Goal: Information Seeking & Learning: Check status

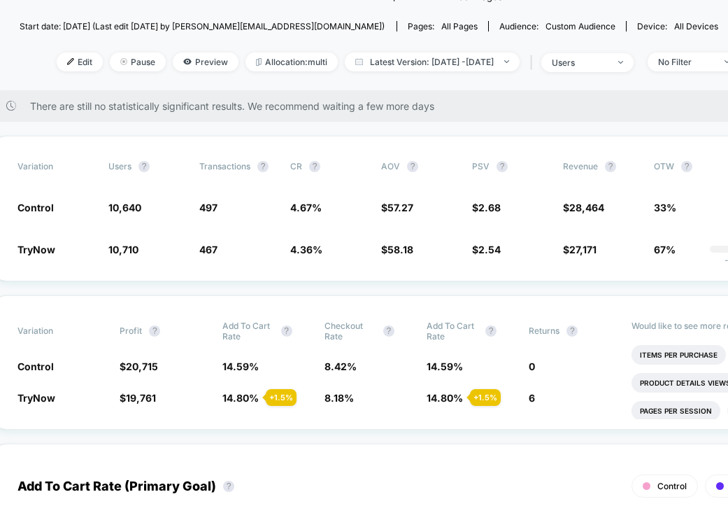
scroll to position [146, 0]
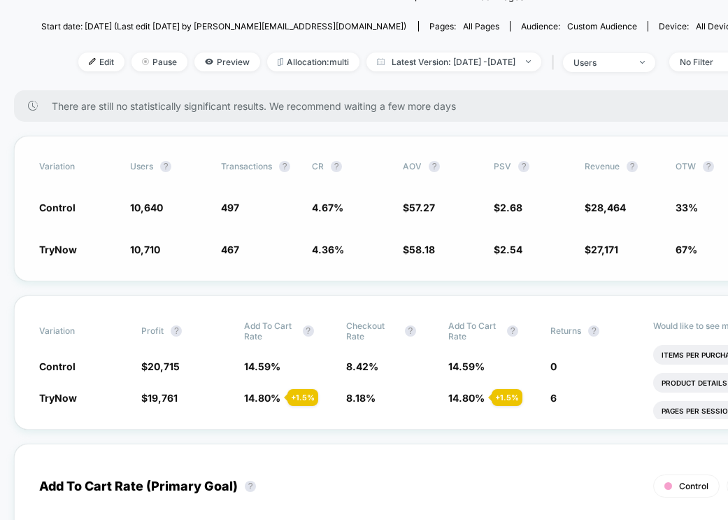
click at [309, 276] on div "Variation users ? Transactions ? CR ? AOV ? PSV ? Revenue ? OTW ? CI ? Control …" at bounding box center [441, 209] width 855 height 146
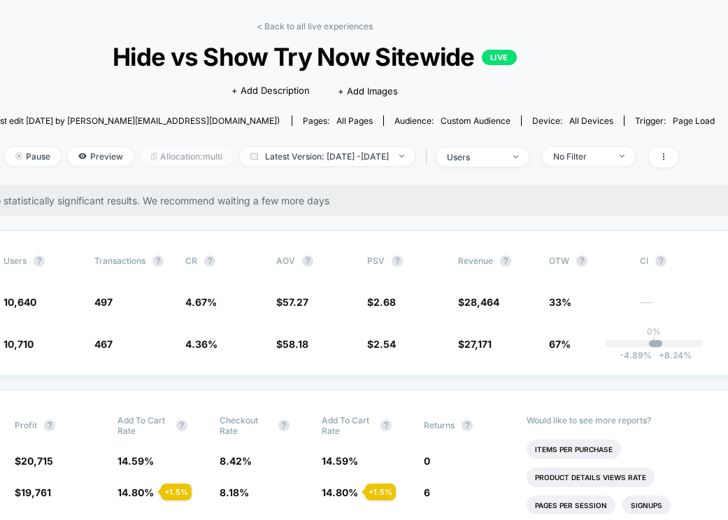
scroll to position [52, 155]
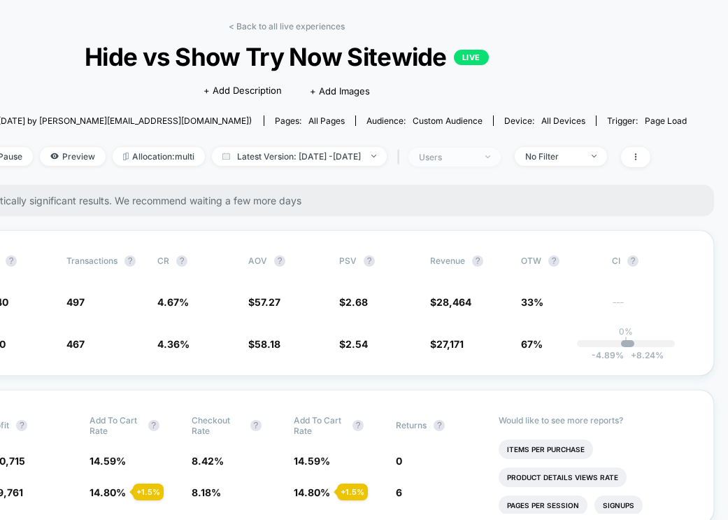
click at [501, 157] on span "users" at bounding box center [455, 157] width 92 height 19
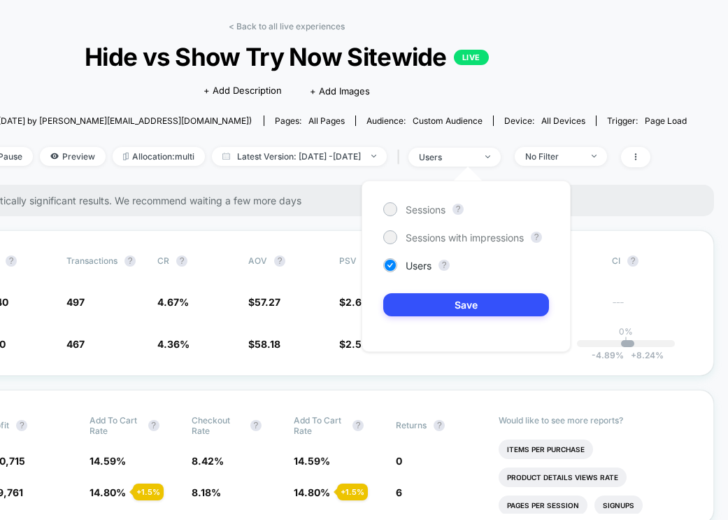
click at [619, 71] on div "< Back to all live experiences Hide vs Show Try Now Sitewide LIVE Click to edit…" at bounding box center [287, 103] width 801 height 164
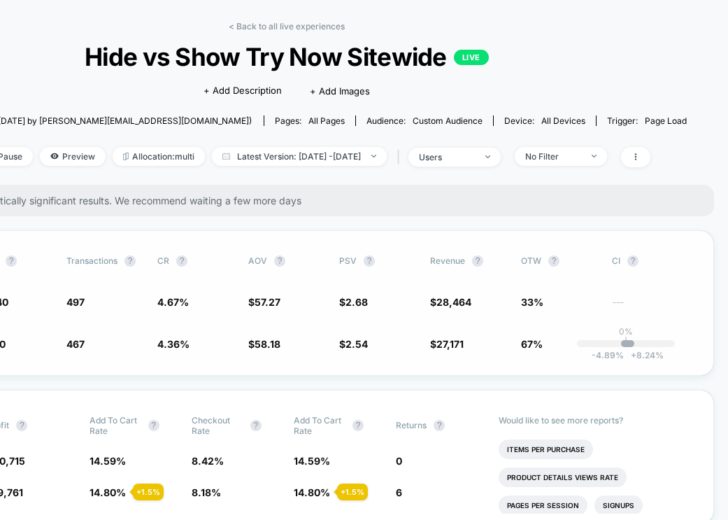
click at [411, 360] on div "Variation users ? Transactions ? CR ? AOV ? PSV ? Revenue ? OTW ? CI ? Control …" at bounding box center [286, 303] width 855 height 146
click at [549, 147] on span "No Filter" at bounding box center [561, 156] width 92 height 19
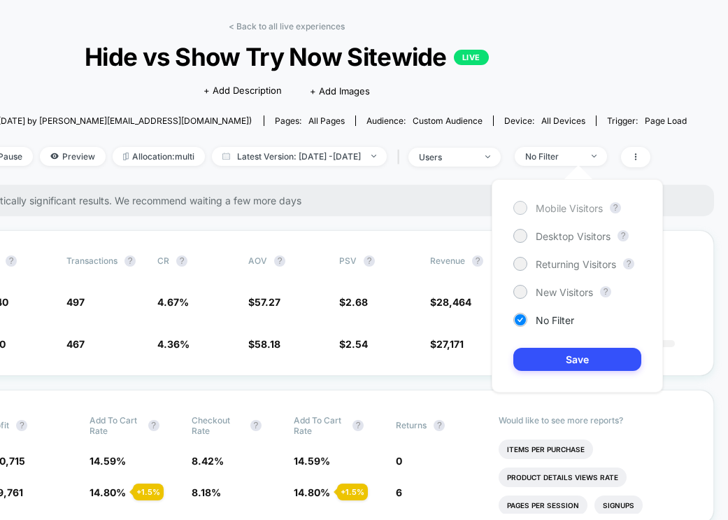
click at [546, 207] on span "Mobile Visitors" at bounding box center [569, 208] width 67 height 12
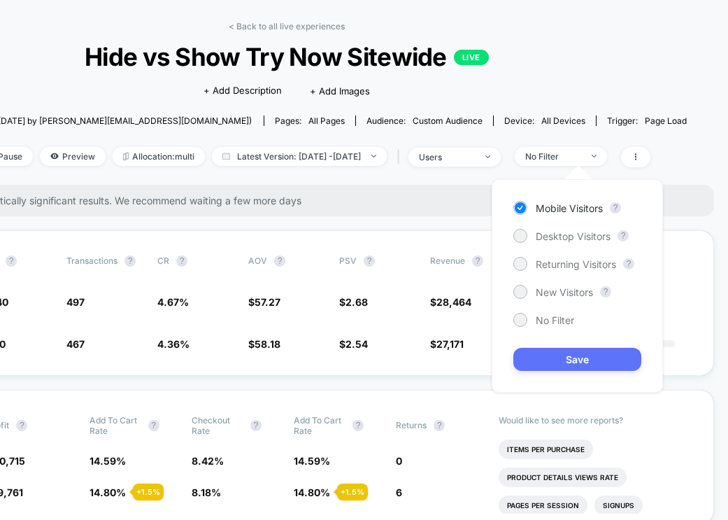
click at [554, 367] on button "Save" at bounding box center [578, 359] width 128 height 23
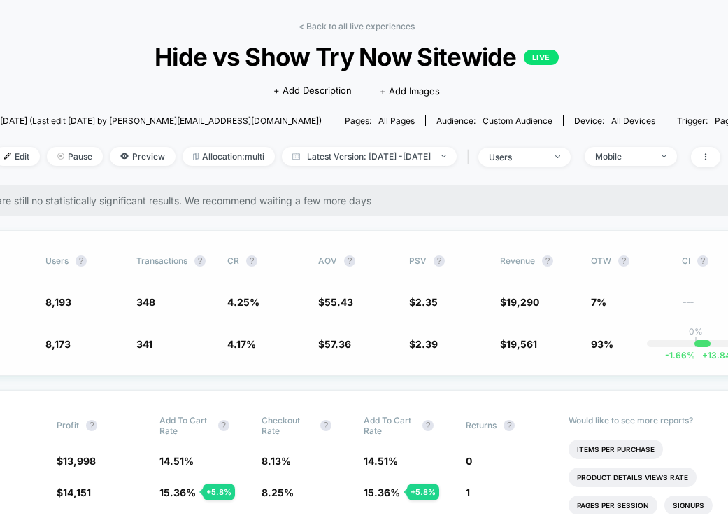
scroll to position [52, 105]
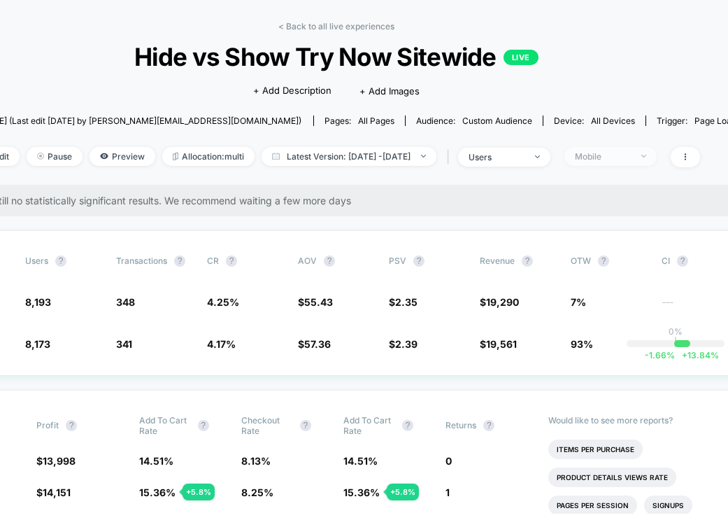
click at [631, 155] on div "Mobile" at bounding box center [603, 156] width 56 height 10
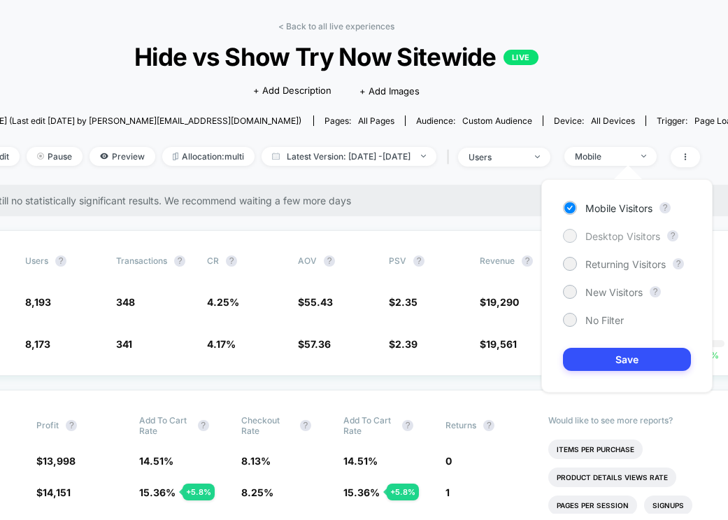
click at [599, 234] on span "Desktop Visitors" at bounding box center [623, 236] width 75 height 12
click at [592, 355] on button "Save" at bounding box center [627, 359] width 128 height 23
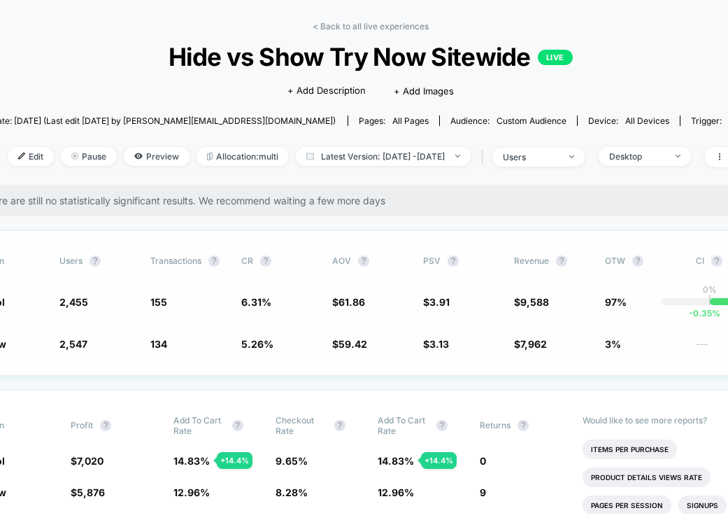
scroll to position [52, 68]
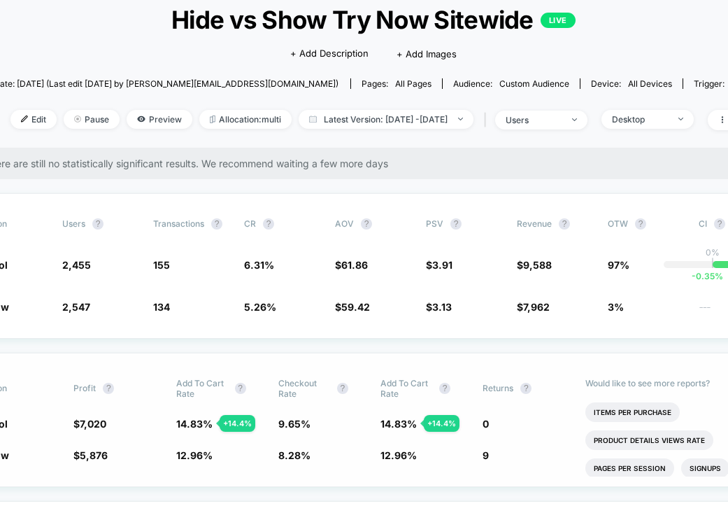
scroll to position [90, 68]
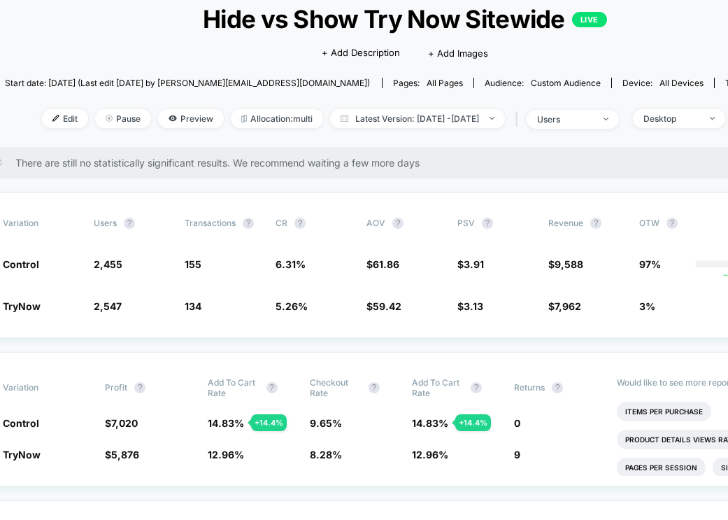
scroll to position [90, 0]
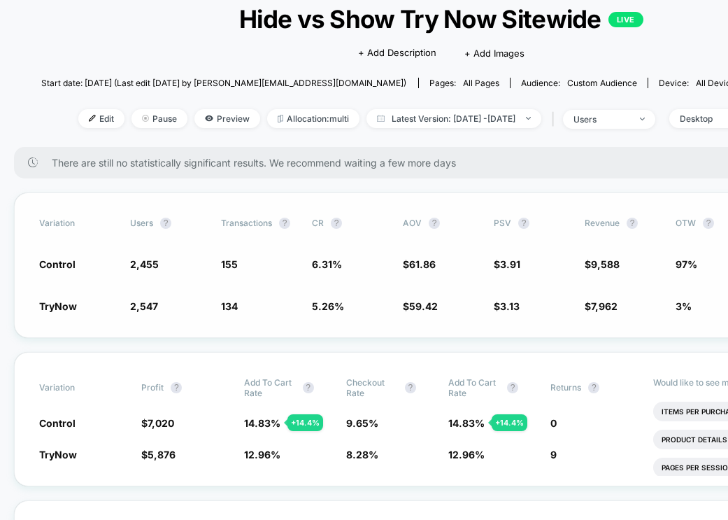
click at [329, 335] on div "Variation users ? Transactions ? CR ? AOV ? PSV ? Revenue ? OTW ? CI ? Control …" at bounding box center [441, 265] width 855 height 146
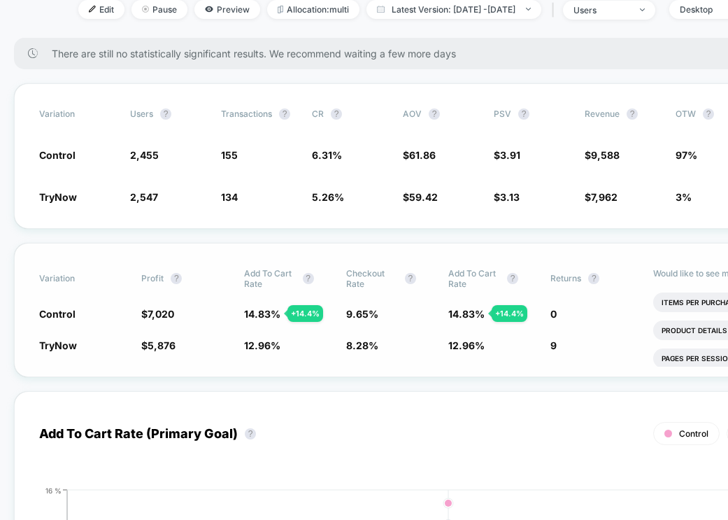
scroll to position [200, 0]
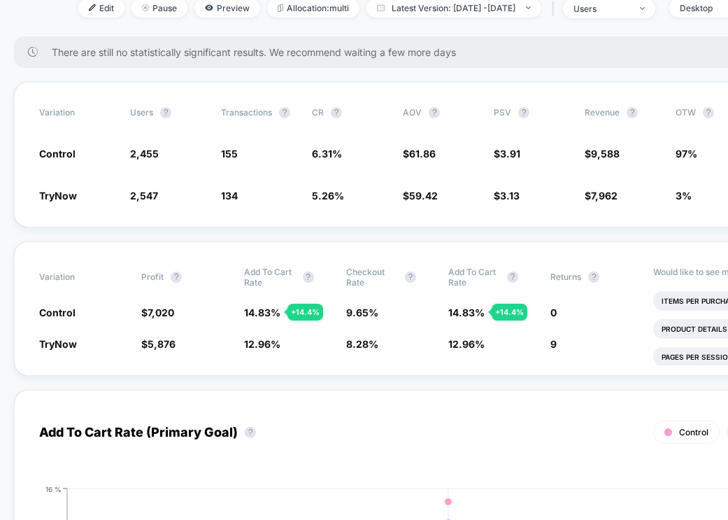
click at [267, 341] on span "12.96 %" at bounding box center [262, 344] width 36 height 12
click at [285, 363] on div "Variation Profit ? Add To Cart Rate ? Checkout Rate ? Add To Cart Rate ? Return…" at bounding box center [441, 308] width 855 height 134
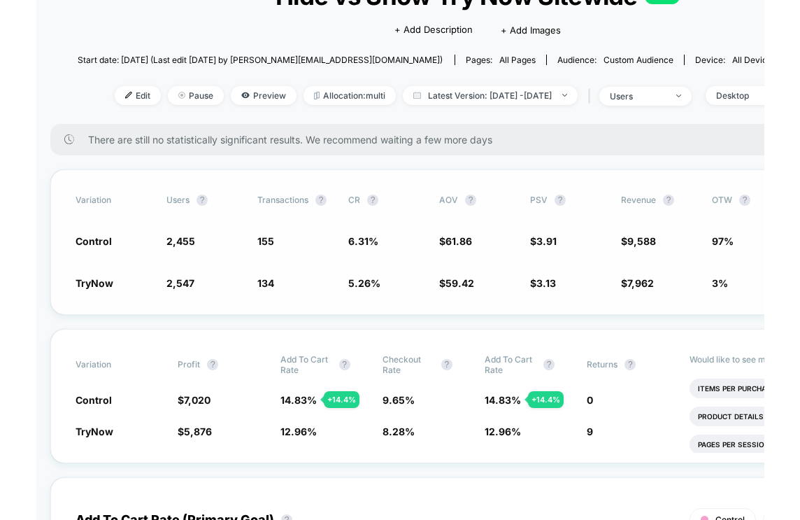
scroll to position [106, 0]
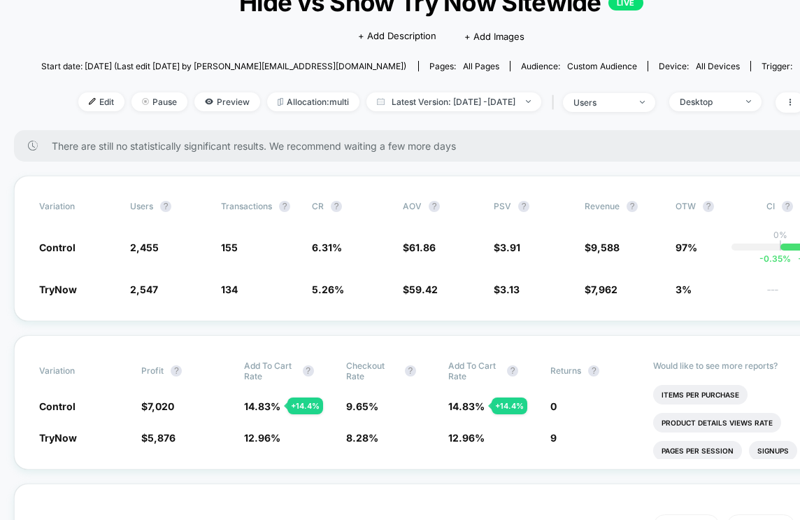
click at [550, 155] on div "There are still no statistically significant results. We recommend waiting a fe…" at bounding box center [441, 145] width 855 height 31
click at [713, 110] on div "Edit Pause Preview Allocation: multi Latest Version: [DATE] - [DATE] | users De…" at bounding box center [441, 102] width 801 height 20
click at [728, 97] on div "Desktop" at bounding box center [708, 102] width 56 height 10
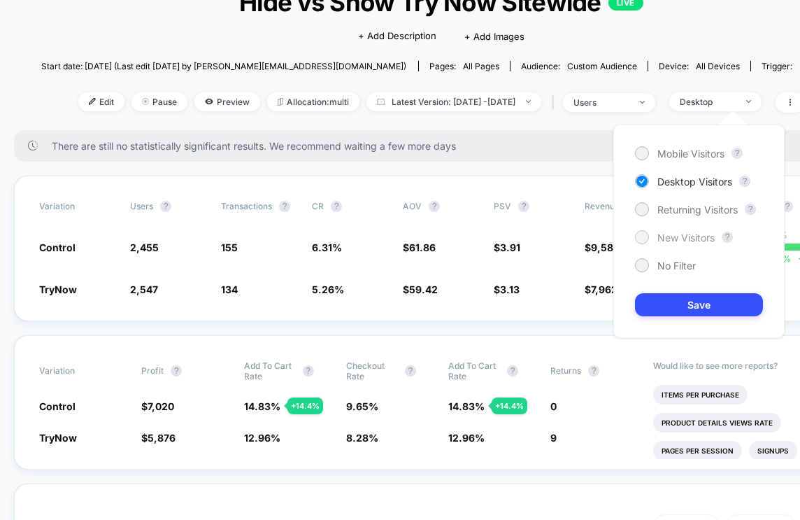
click at [667, 240] on span "New Visitors" at bounding box center [686, 238] width 57 height 12
click at [674, 311] on button "Save" at bounding box center [699, 304] width 128 height 23
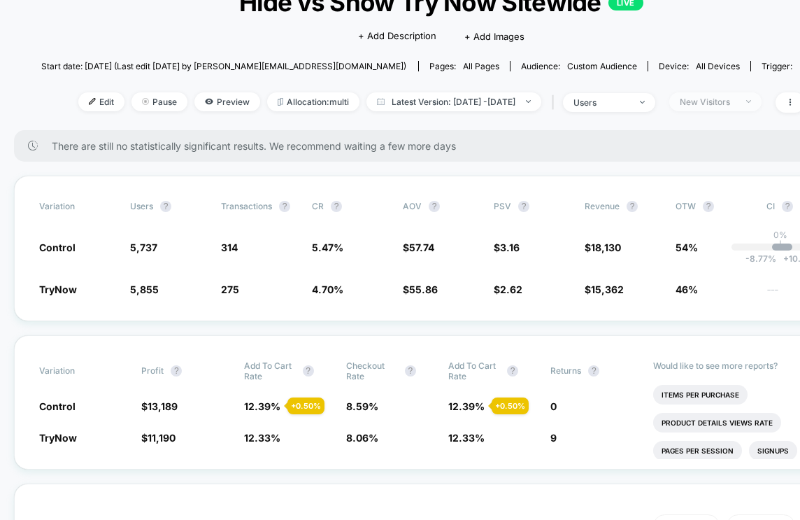
click at [720, 100] on div "New Visitors" at bounding box center [708, 102] width 56 height 10
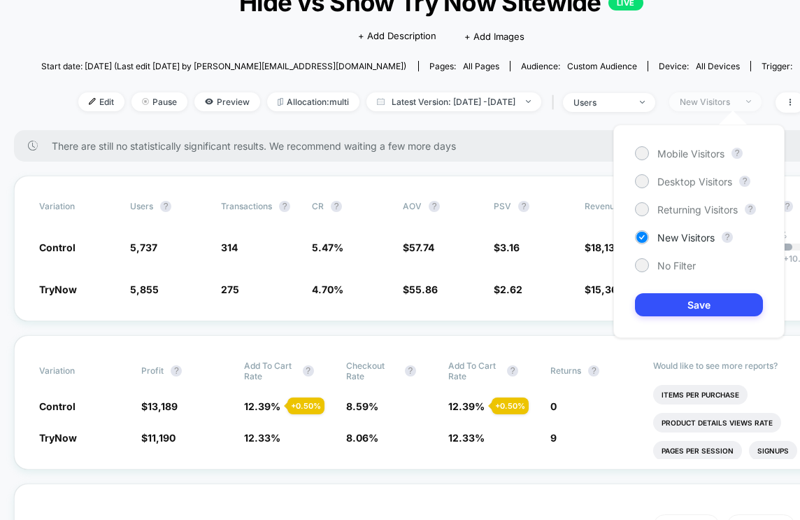
click at [720, 100] on div "New Visitors" at bounding box center [708, 102] width 56 height 10
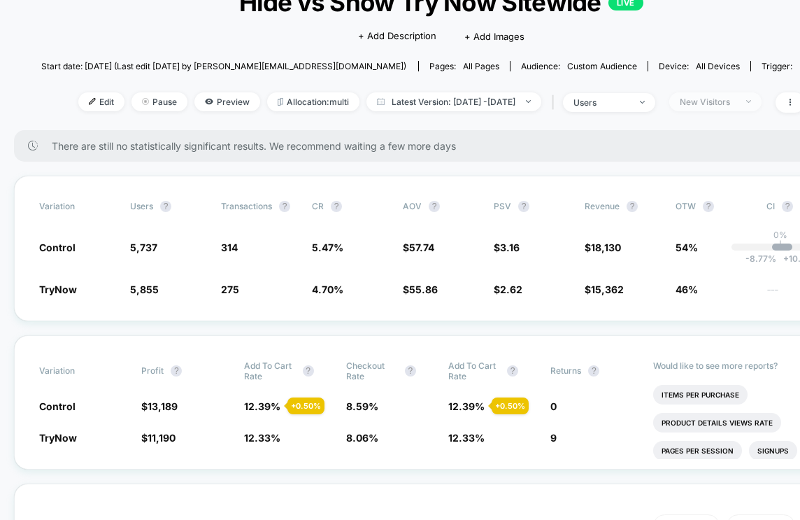
click at [720, 100] on div "New Visitors" at bounding box center [708, 102] width 56 height 10
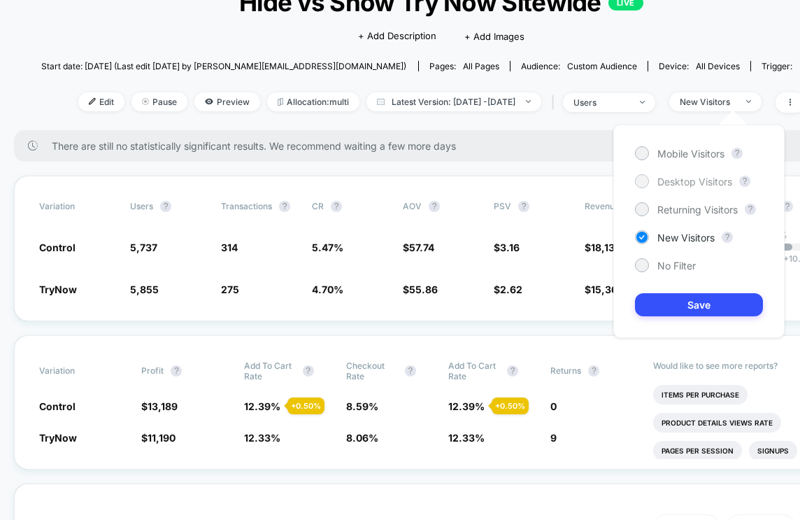
click at [664, 179] on span "Desktop Visitors" at bounding box center [695, 182] width 75 height 12
click at [681, 312] on button "Save" at bounding box center [699, 304] width 128 height 23
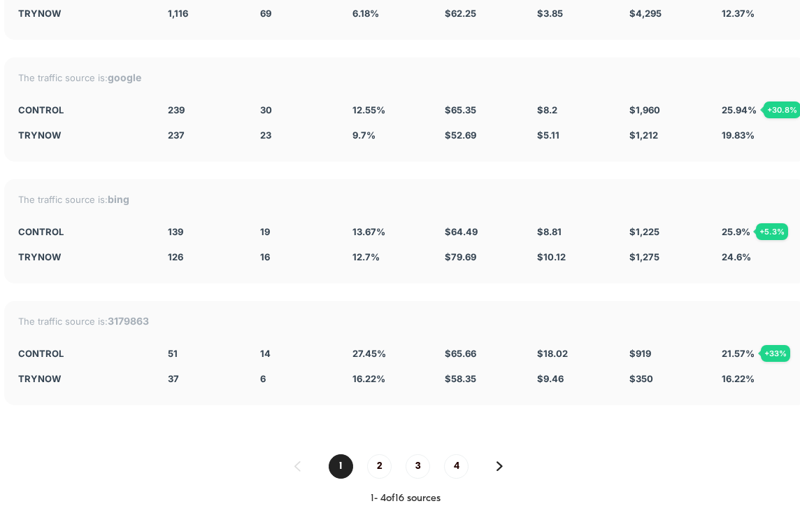
scroll to position [3729, 35]
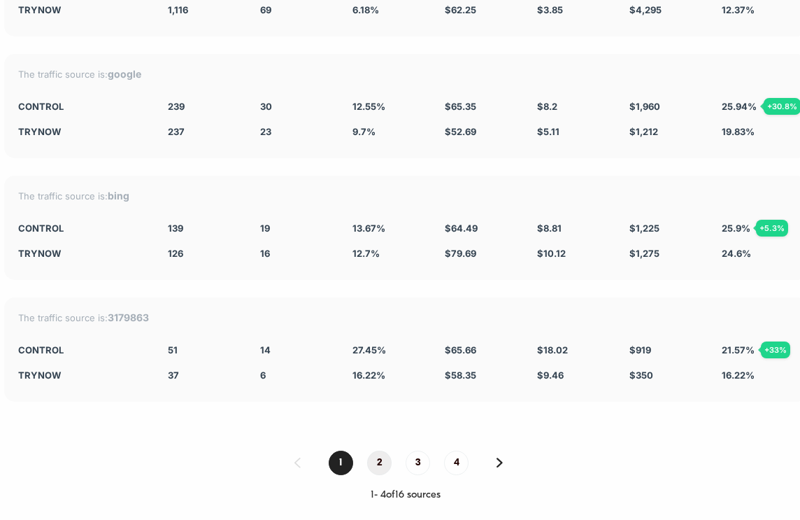
click at [378, 453] on span "2" at bounding box center [379, 463] width 24 height 24
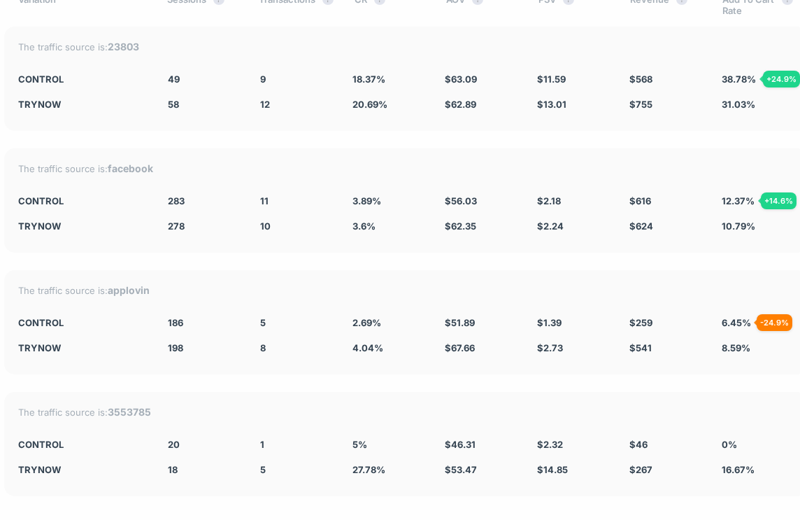
scroll to position [3625, 35]
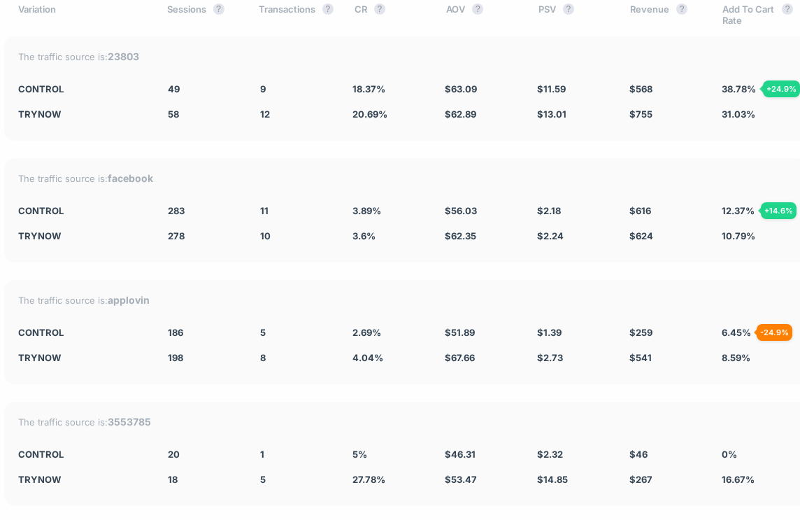
click at [431, 282] on div "The traffic source is: applovin Control 186 - 6.1 % 5 - 33.5 % 2.69 % - 33.5 % …" at bounding box center [405, 332] width 803 height 104
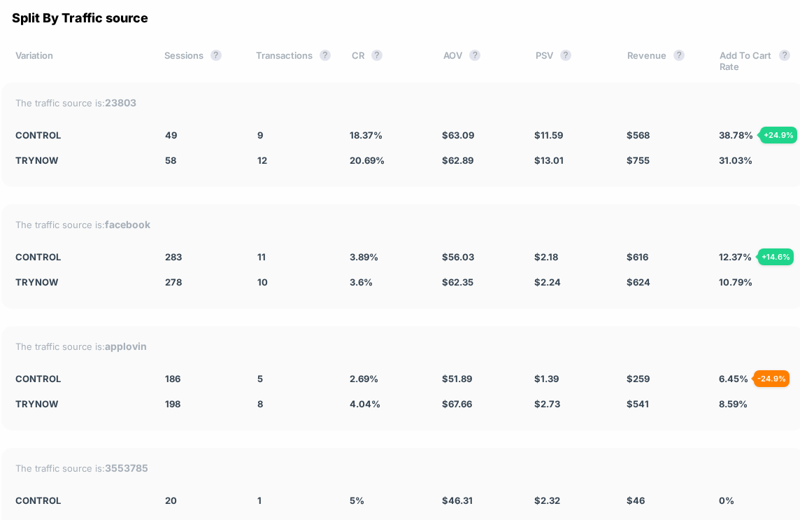
scroll to position [3583, 38]
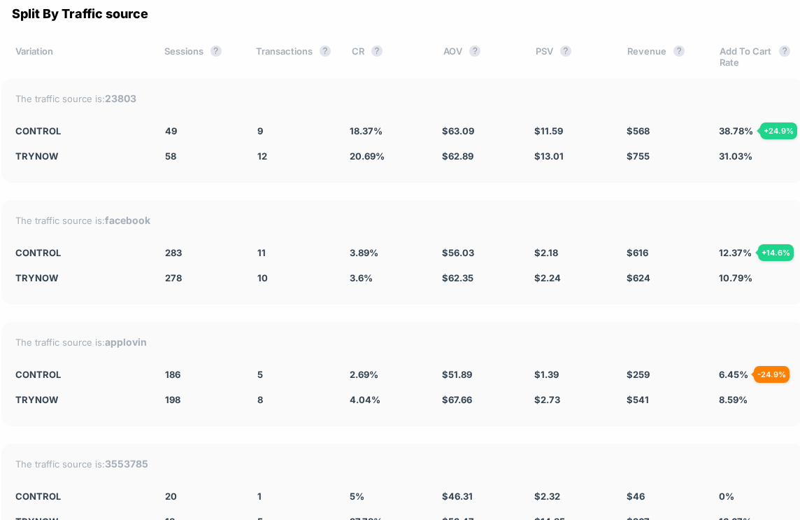
click at [400, 312] on div "Split By Traffic source Variation Sessions ? Transactions ? CR ? AOV ? PSV ? Re…" at bounding box center [403, 326] width 854 height 691
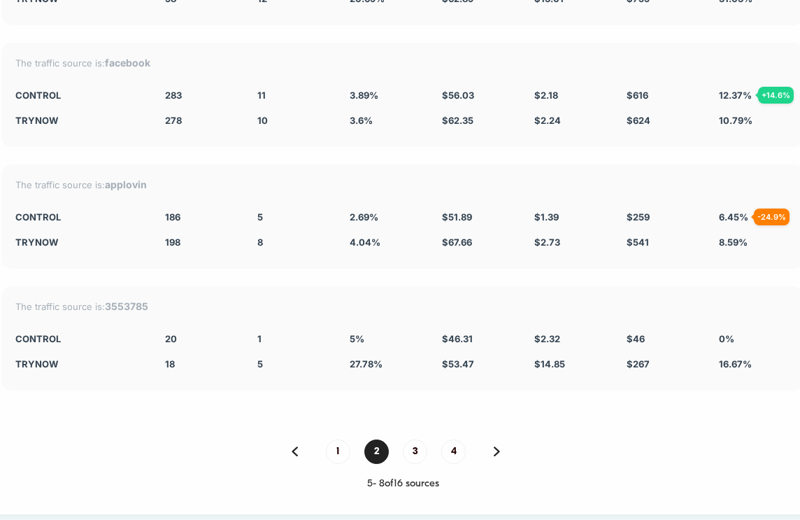
scroll to position [3752, 38]
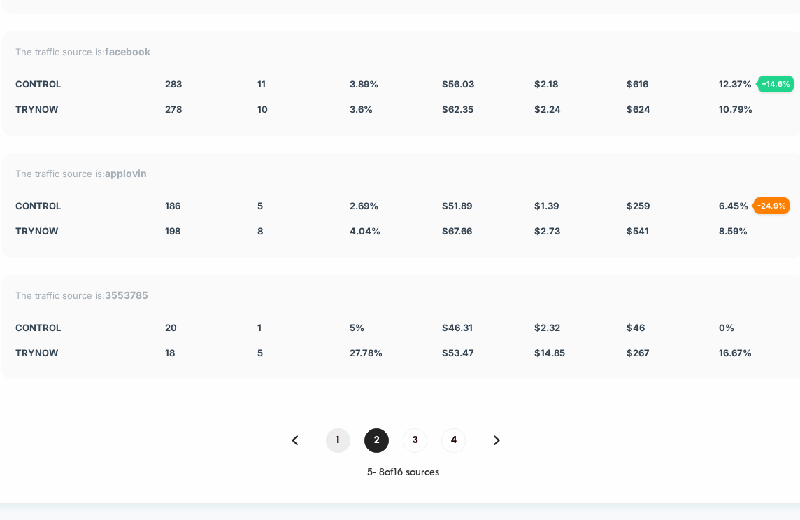
click at [341, 429] on span "1" at bounding box center [338, 440] width 24 height 24
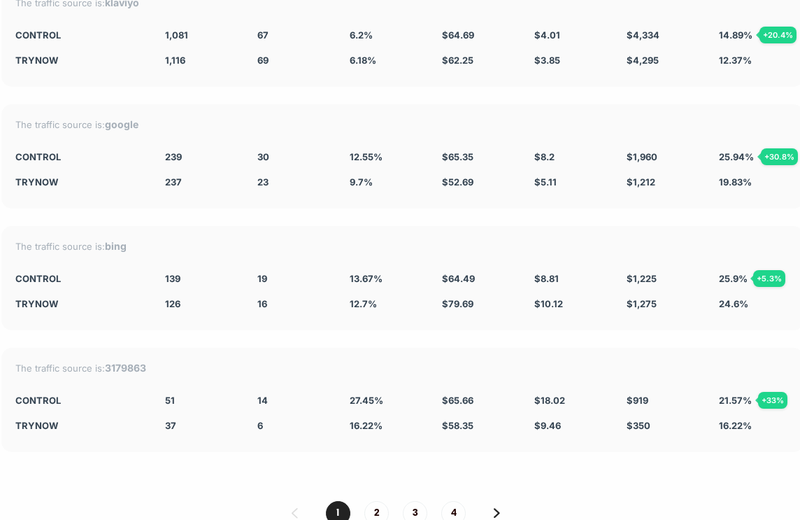
scroll to position [3663, 38]
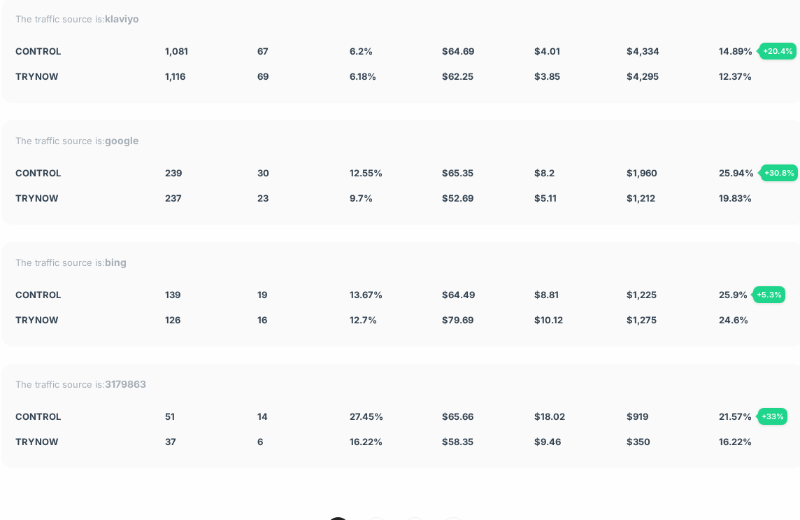
click at [353, 242] on div "The traffic source is: bing Control 139 + 10.3 % 19 + 7.6 % 13.67 % + 7.6 % $ 6…" at bounding box center [402, 294] width 803 height 104
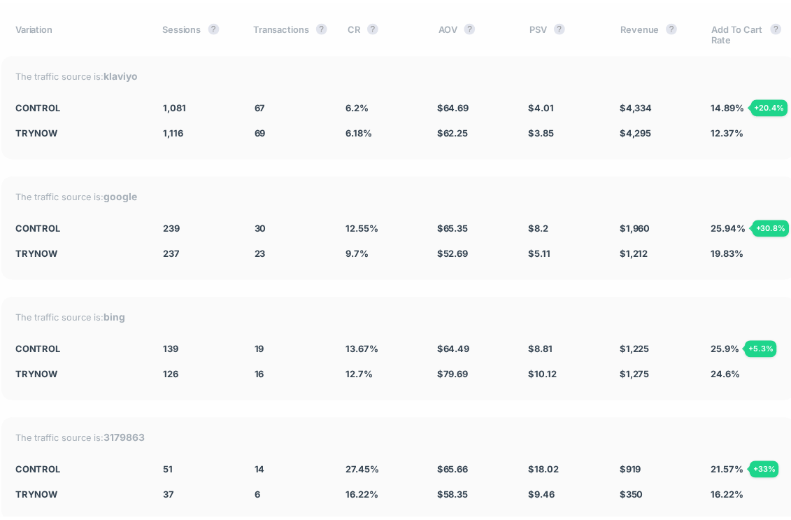
scroll to position [3603, 38]
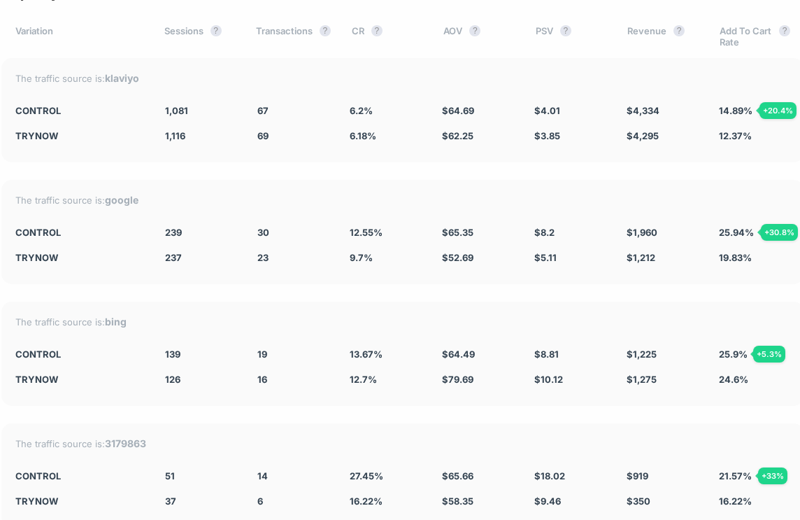
click at [376, 164] on div "Split By Traffic source Variation Sessions ? Transactions ? CR ? AOV ? PSV ? Re…" at bounding box center [403, 306] width 854 height 691
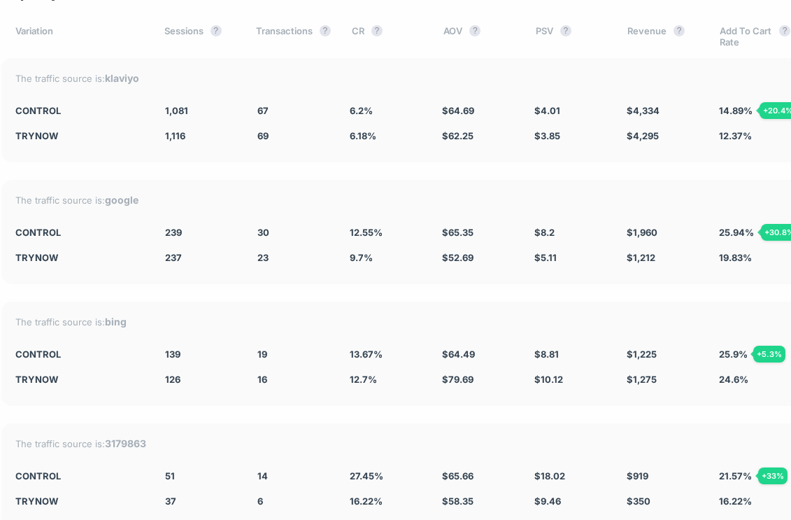
click at [644, 180] on div "The traffic source is: google Control 239 + 0.84 % 30 + 29.3 % 12.55 % + 29.3 %…" at bounding box center [402, 232] width 803 height 104
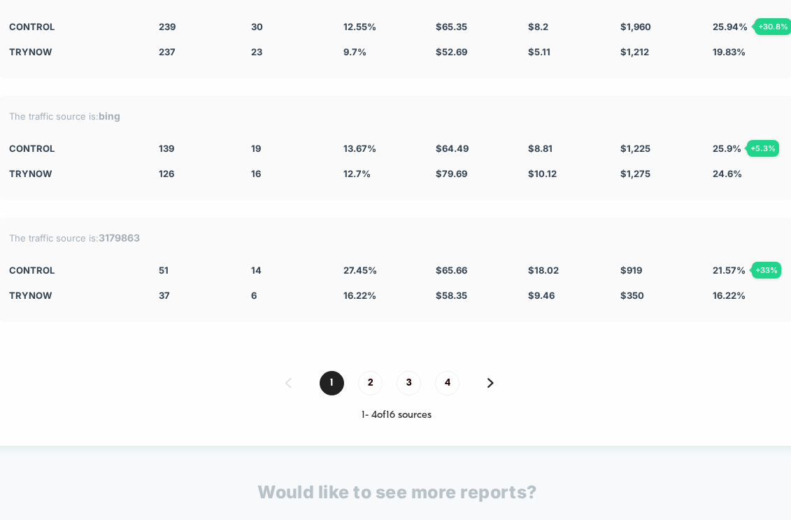
scroll to position [3855, 44]
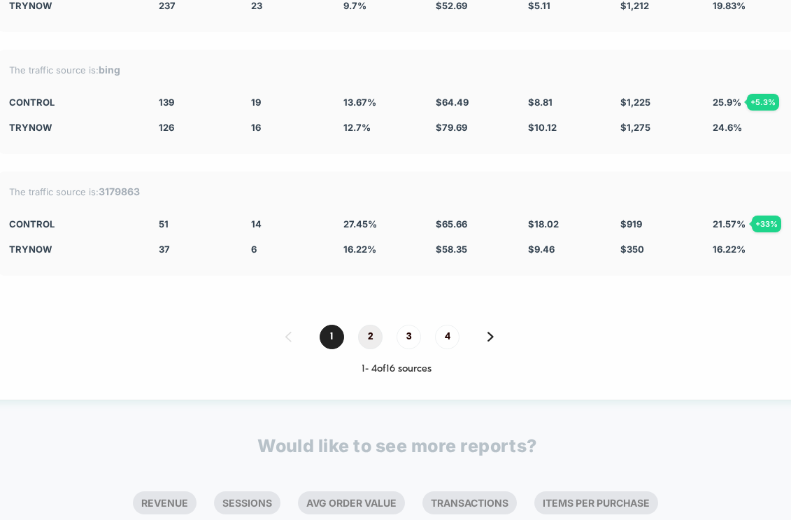
click at [364, 328] on span "2" at bounding box center [370, 337] width 24 height 24
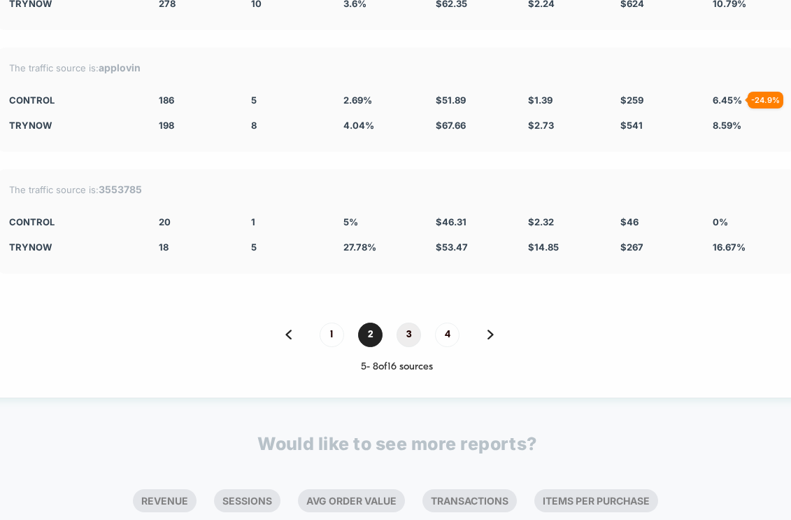
click at [405, 323] on span "3" at bounding box center [409, 335] width 24 height 24
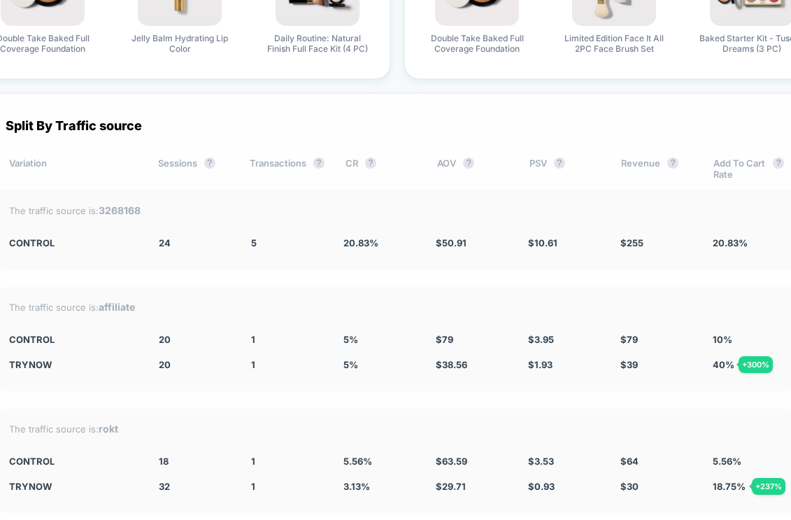
scroll to position [3467, 44]
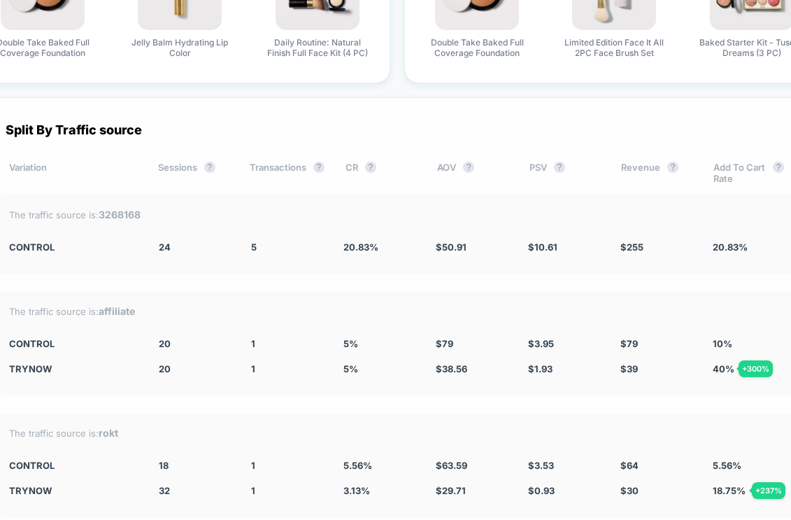
click at [550, 124] on div "Split By Traffic source" at bounding box center [396, 129] width 803 height 15
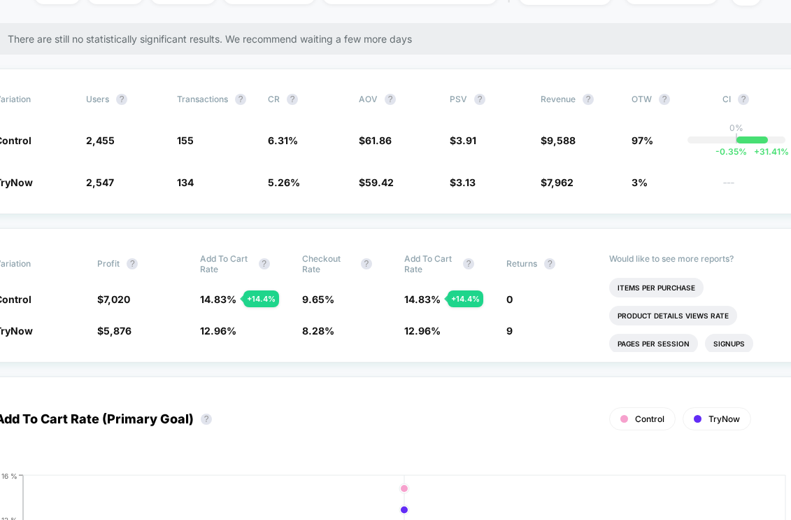
scroll to position [213, 43]
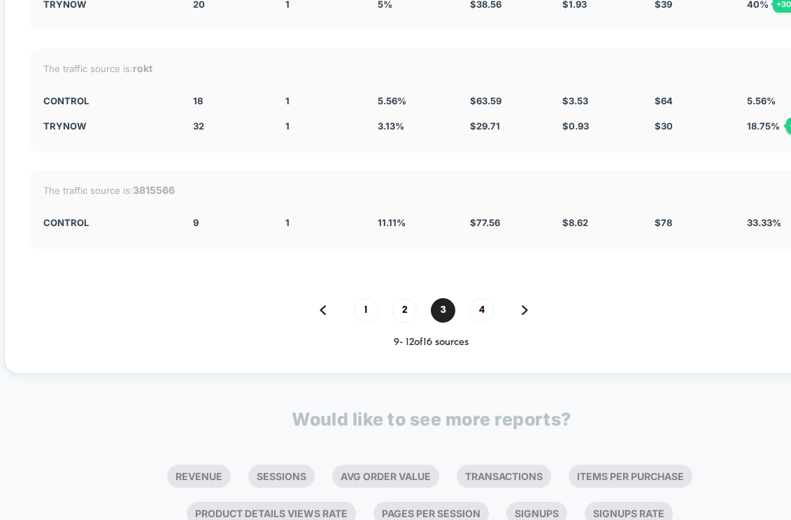
scroll to position [3941, 10]
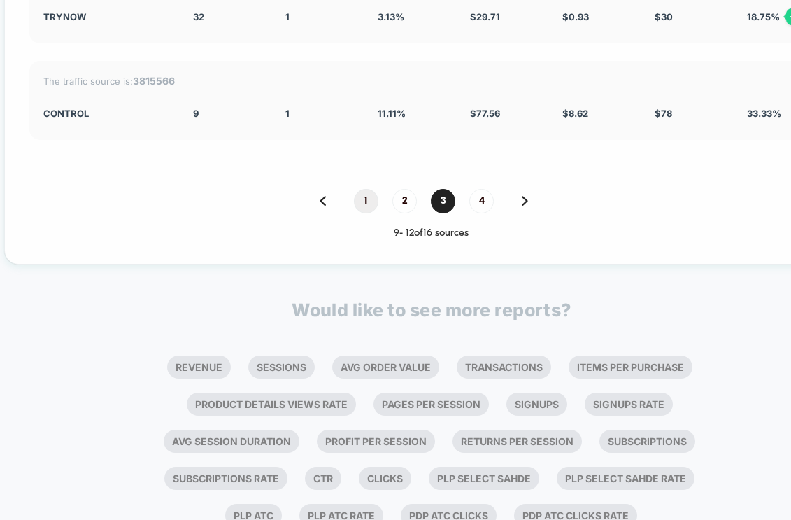
click at [369, 189] on span "1" at bounding box center [366, 201] width 24 height 24
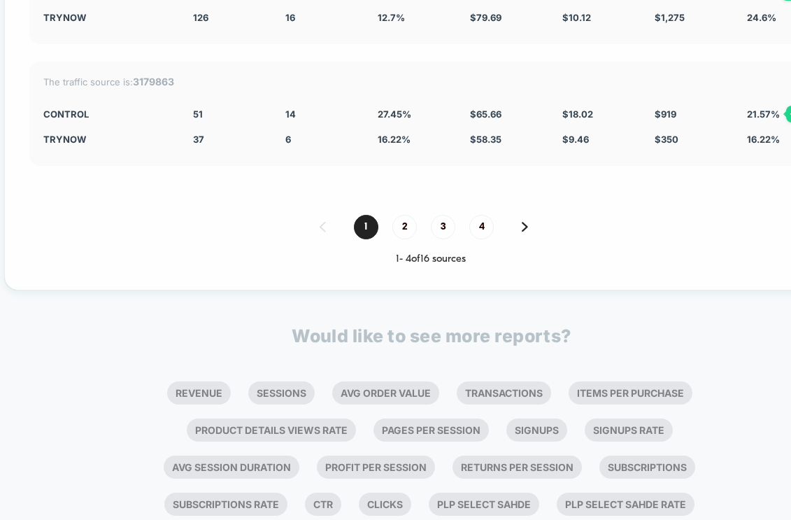
click at [278, 237] on div "1 2 3 4 1 - 4 of 16 sources" at bounding box center [430, 240] width 803 height 50
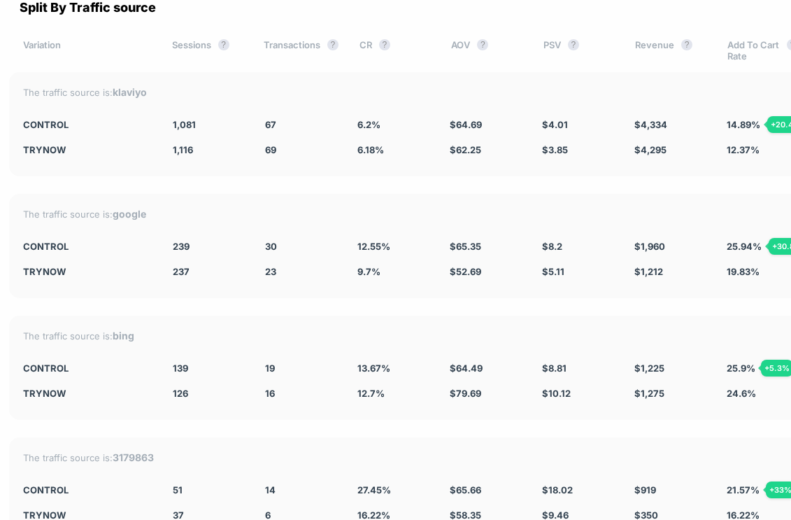
scroll to position [3589, 23]
